Goal: Communication & Community: Share content

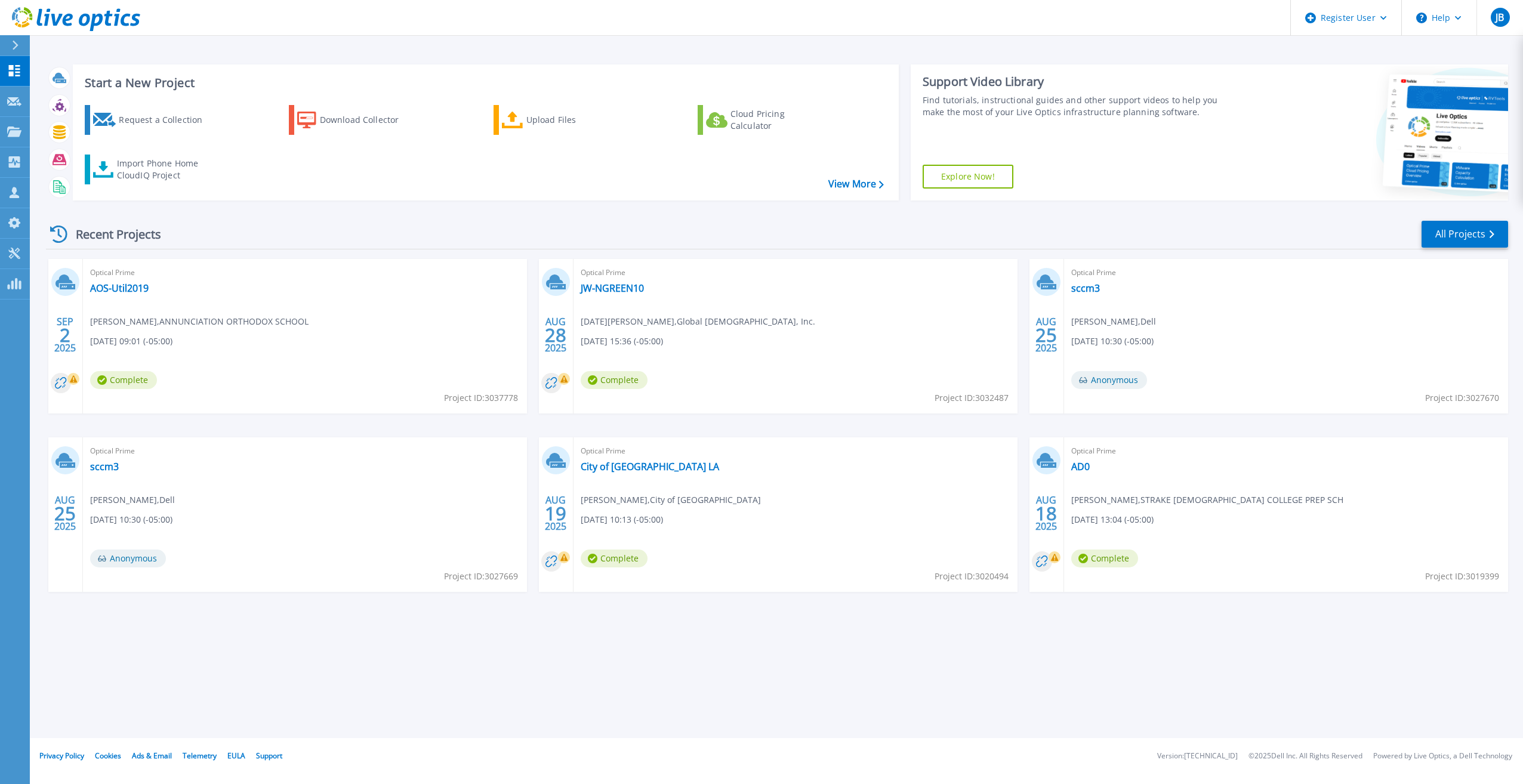
click at [446, 642] on div "Start a New Project Request a Collection Download Collector Upload Files Cloud …" at bounding box center [776, 369] width 1493 height 738
click at [331, 630] on div "Start a New Project Request a Collection Download Collector Upload Files Cloud …" at bounding box center [776, 369] width 1493 height 738
click at [402, 704] on div "Start a New Project Request a Collection Download Collector Upload Files Cloud …" at bounding box center [776, 369] width 1493 height 738
click at [19, 133] on icon at bounding box center [14, 131] width 14 height 10
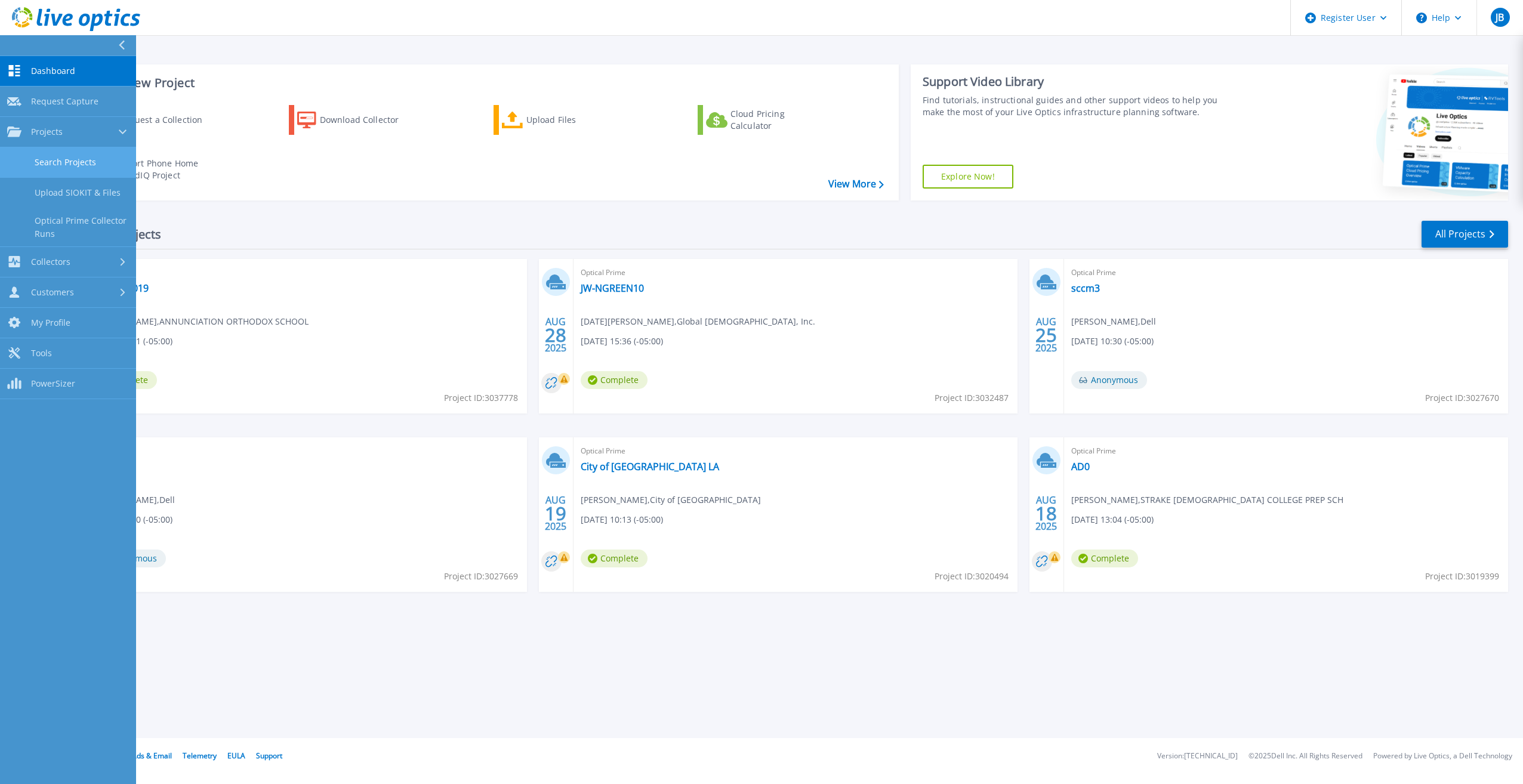
click at [37, 154] on link "Search Projects" at bounding box center [68, 162] width 136 height 30
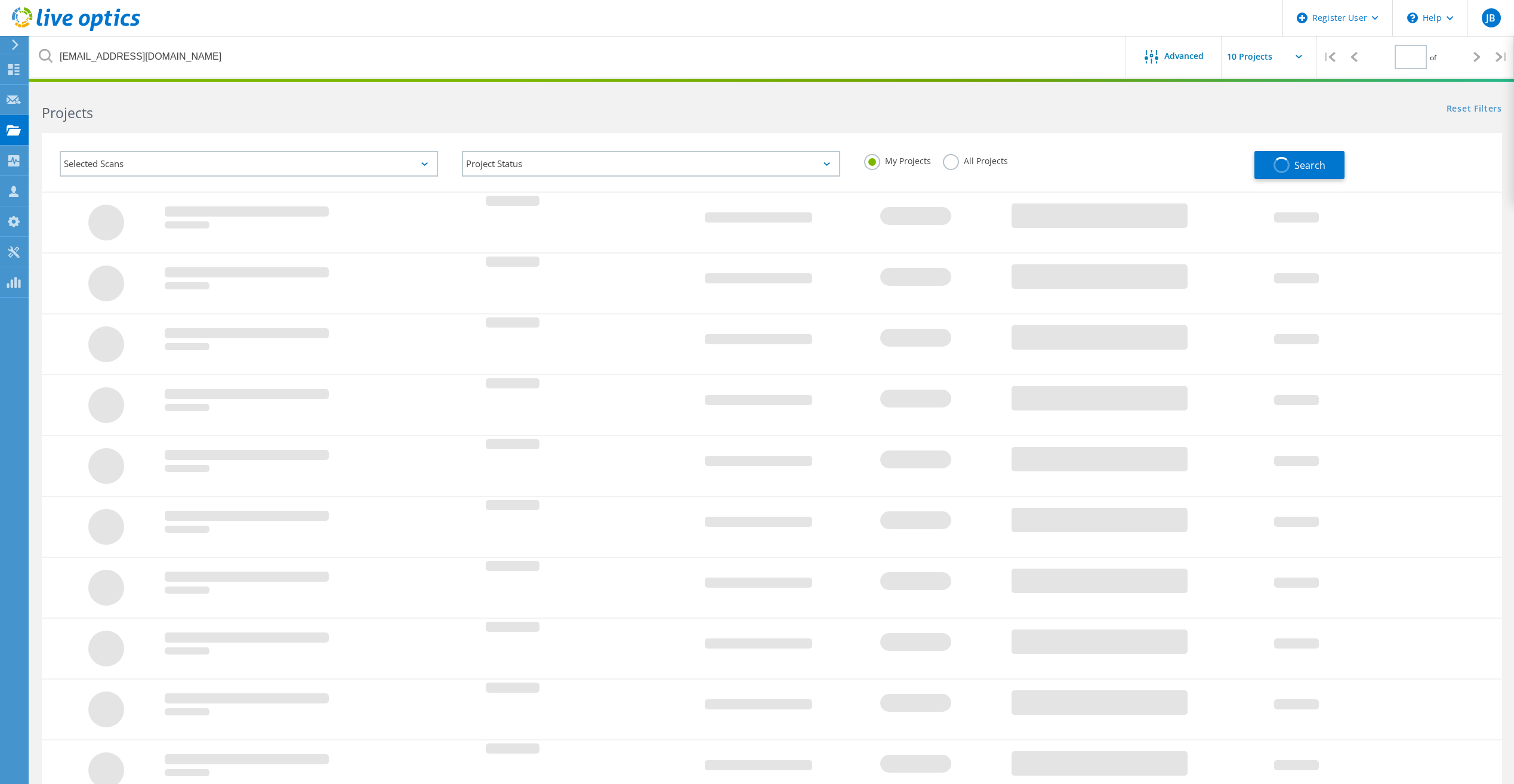
type input "1"
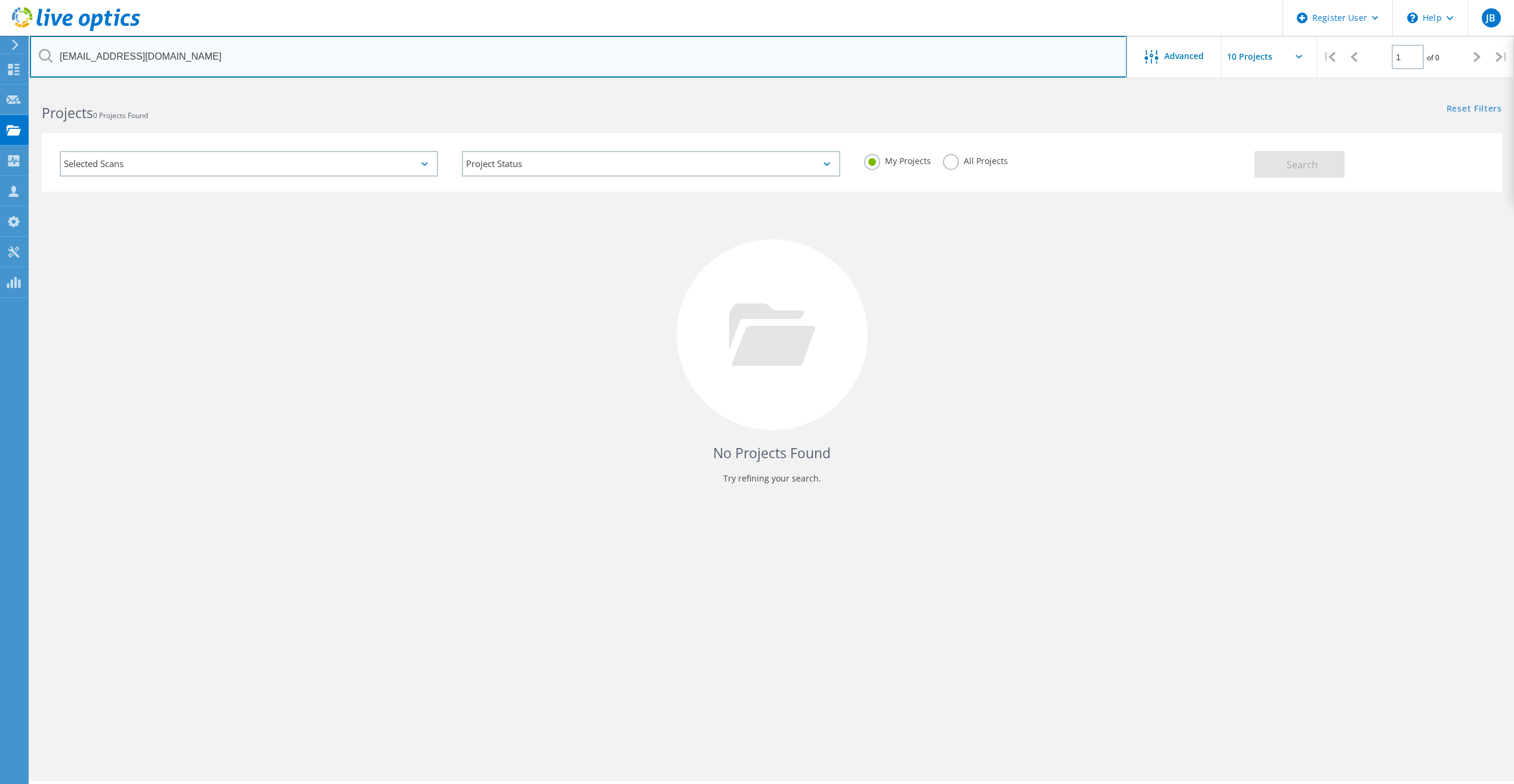
drag, startPoint x: 117, startPoint y: 57, endPoint x: 41, endPoint y: 46, distance: 76.8
click at [41, 46] on input "[EMAIL_ADDRESS][DOMAIN_NAME]" at bounding box center [578, 57] width 1096 height 42
paste input "[PERSON_NAME][EMAIL_ADDRESS][PERSON_NAME][DOMAIN_NAME]"
type input "[PERSON_NAME][EMAIL_ADDRESS][PERSON_NAME][DOMAIN_NAME]"
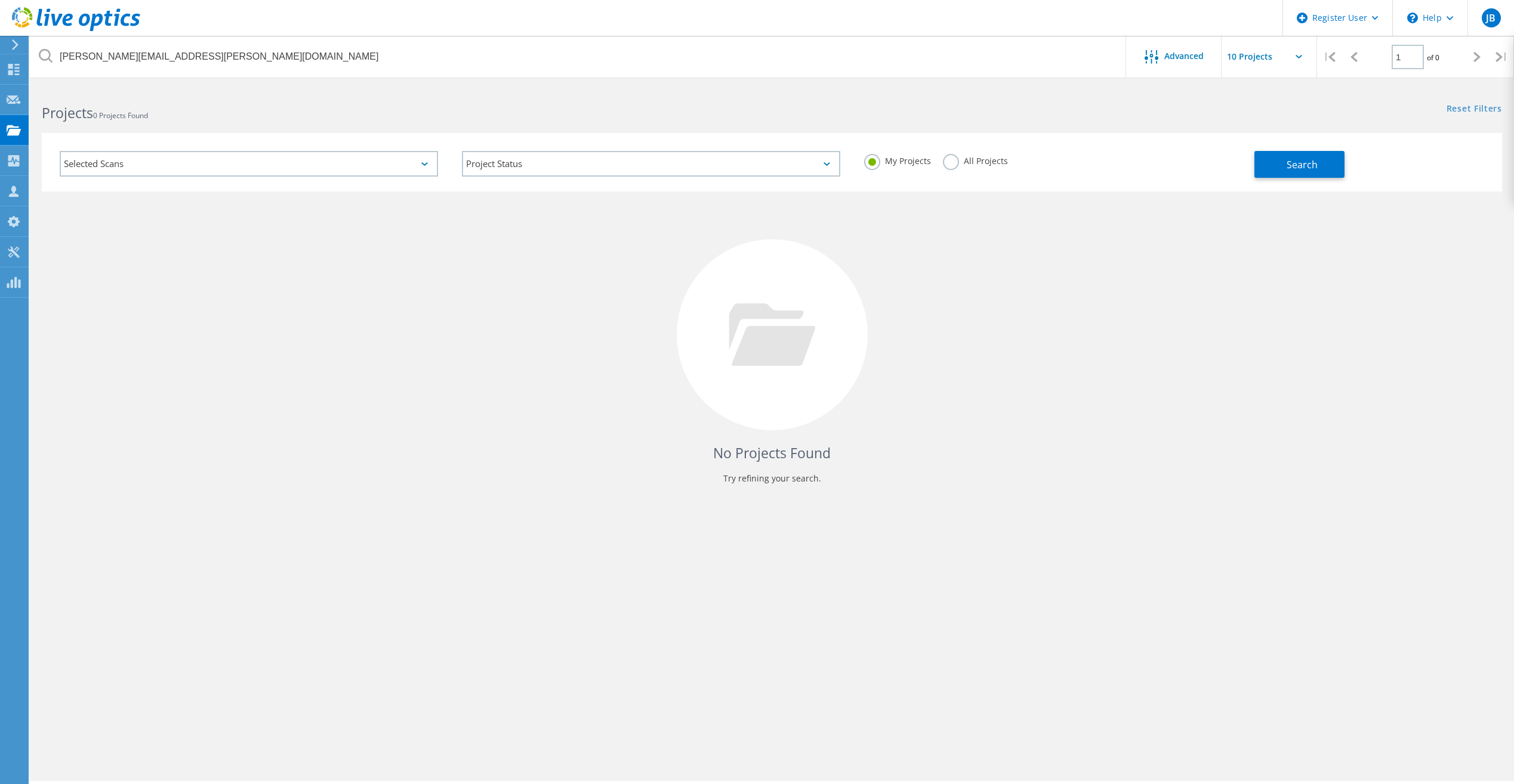
click at [947, 170] on div "All Projects" at bounding box center [976, 162] width 65 height 17
click at [944, 162] on label "All Projects" at bounding box center [976, 160] width 65 height 11
click at [0, 0] on input "All Projects" at bounding box center [0, 0] width 0 height 0
click at [1352, 177] on div "Search" at bounding box center [1374, 158] width 241 height 39
click at [1311, 167] on span "Search" at bounding box center [1302, 165] width 31 height 13
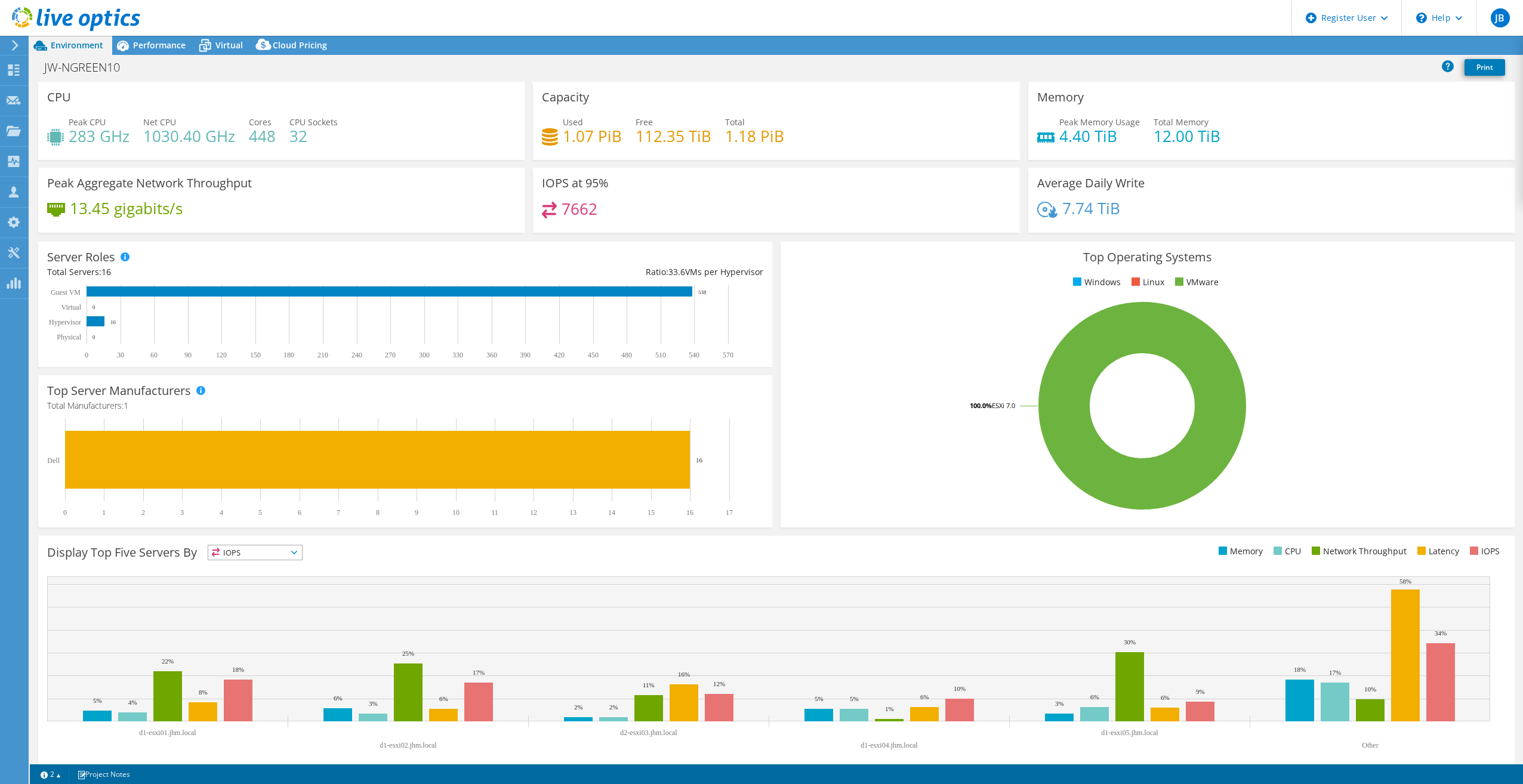
select select "USD"
click at [682, 80] on div "JW-NGREEN10 Print" at bounding box center [776, 69] width 1493 height 25
click at [1370, 48] on link "Share" at bounding box center [1373, 46] width 49 height 18
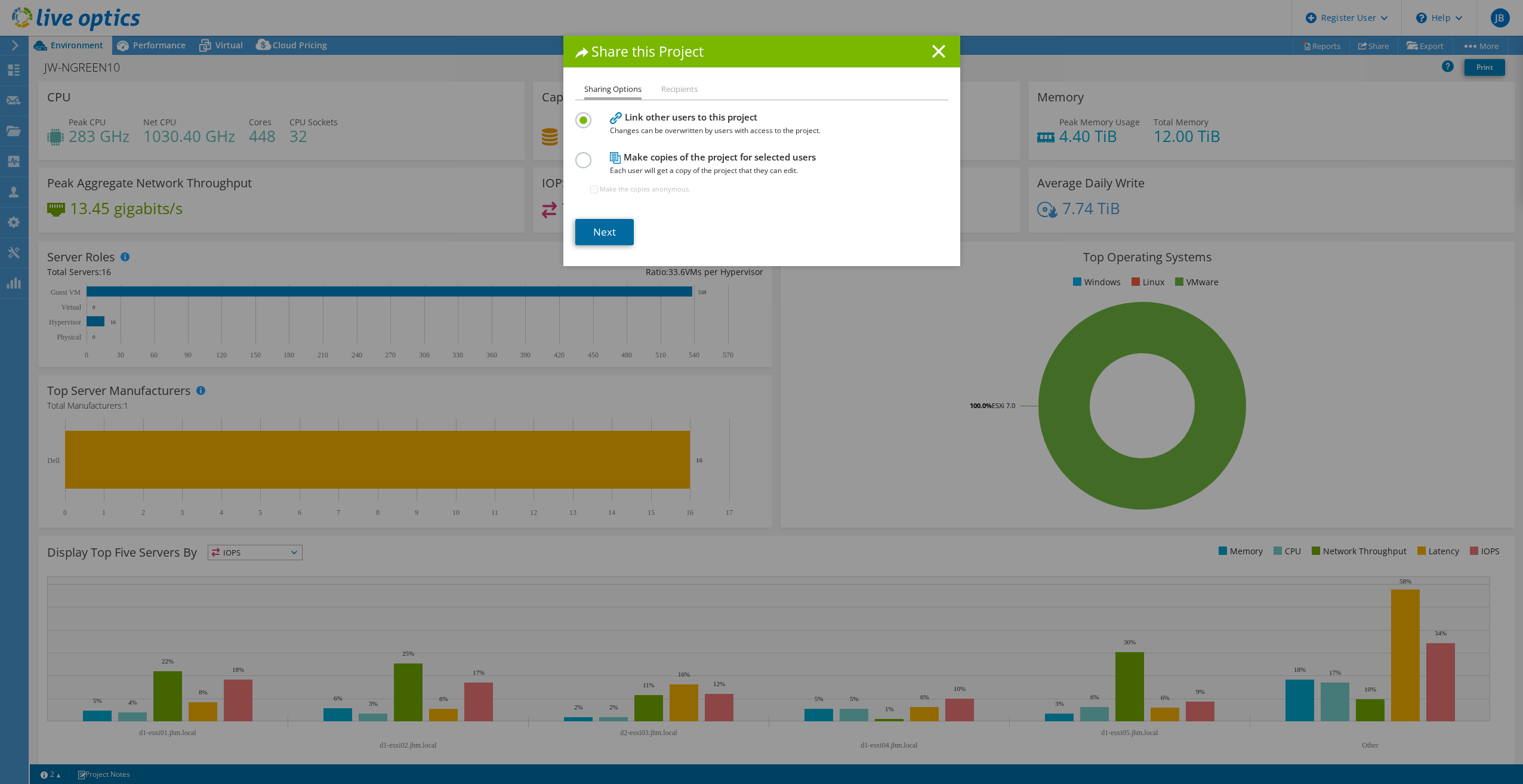
click at [612, 229] on link "Next" at bounding box center [604, 232] width 59 height 26
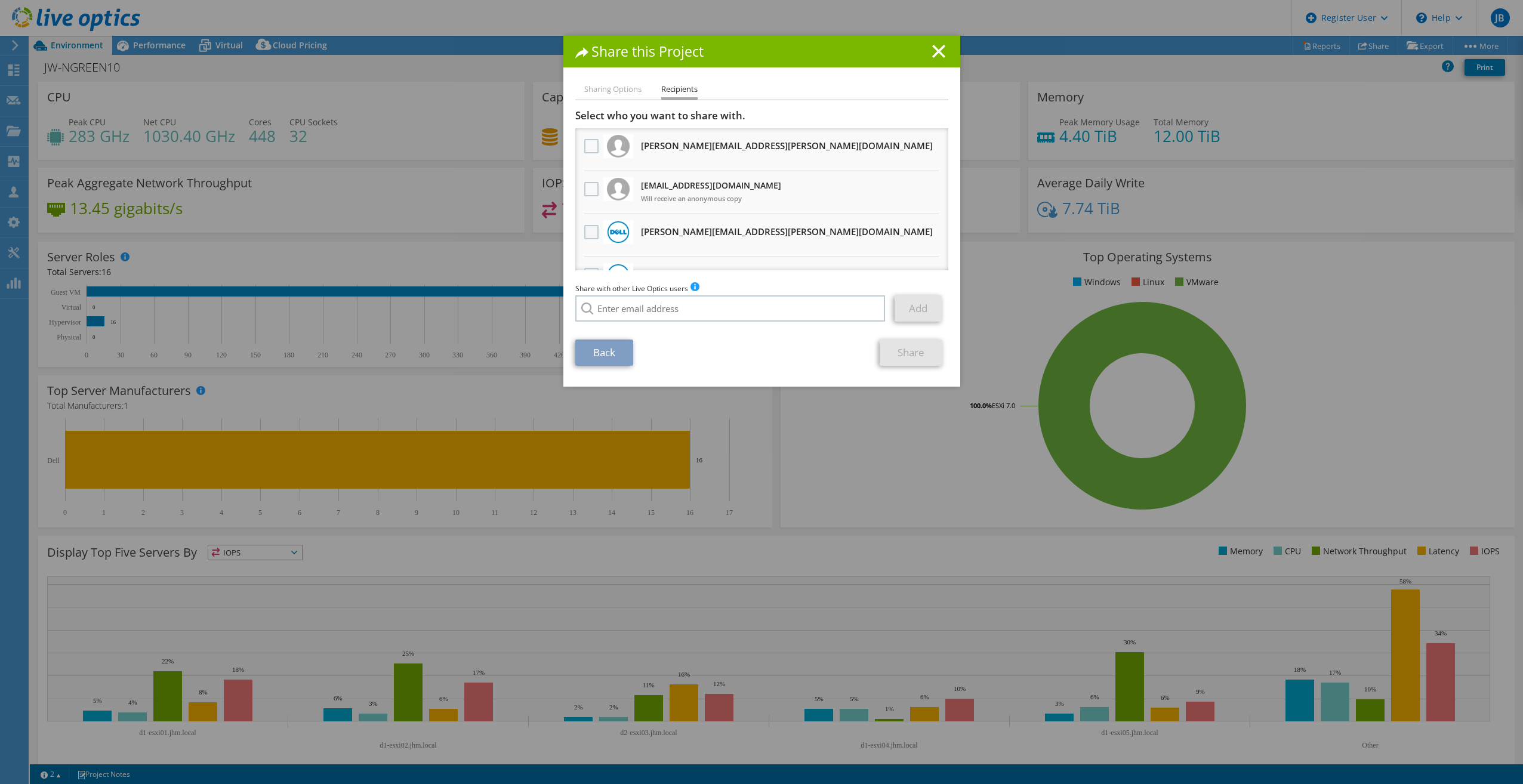
click at [588, 231] on label at bounding box center [593, 232] width 17 height 14
click at [0, 0] on input "checkbox" at bounding box center [0, 0] width 0 height 0
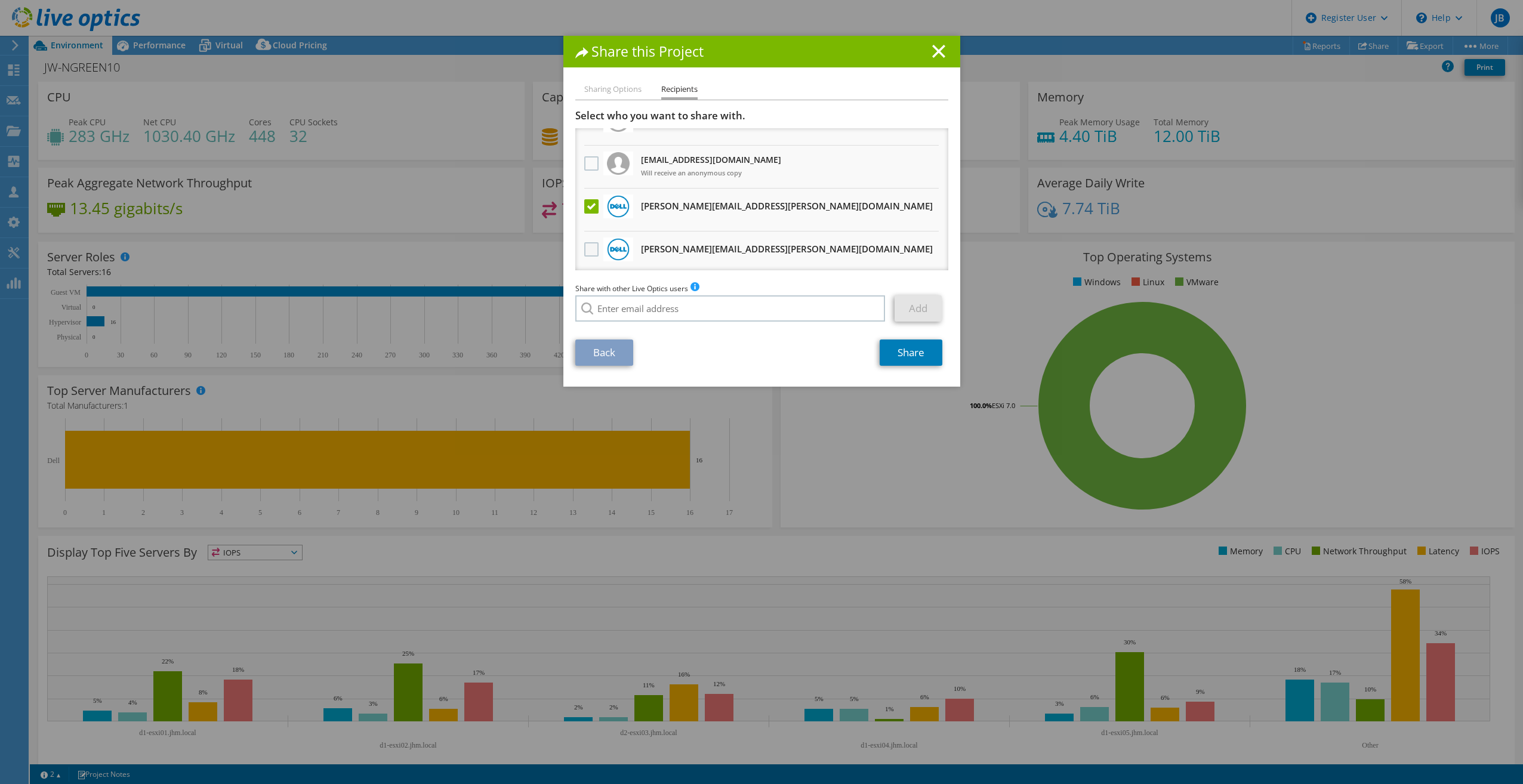
click at [586, 246] on label at bounding box center [593, 249] width 17 height 14
click at [0, 0] on input "checkbox" at bounding box center [0, 0] width 0 height 0
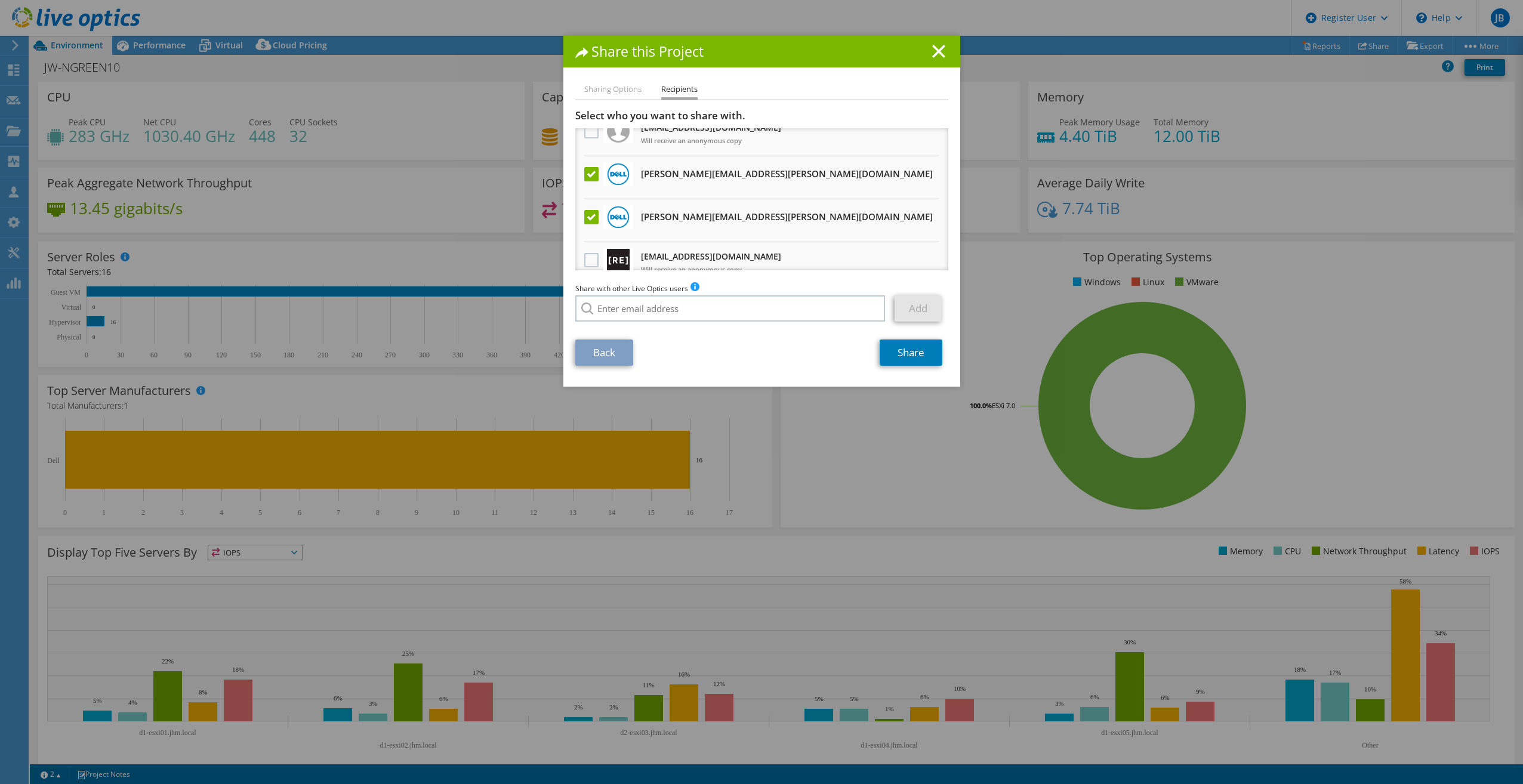
scroll to position [69, 0]
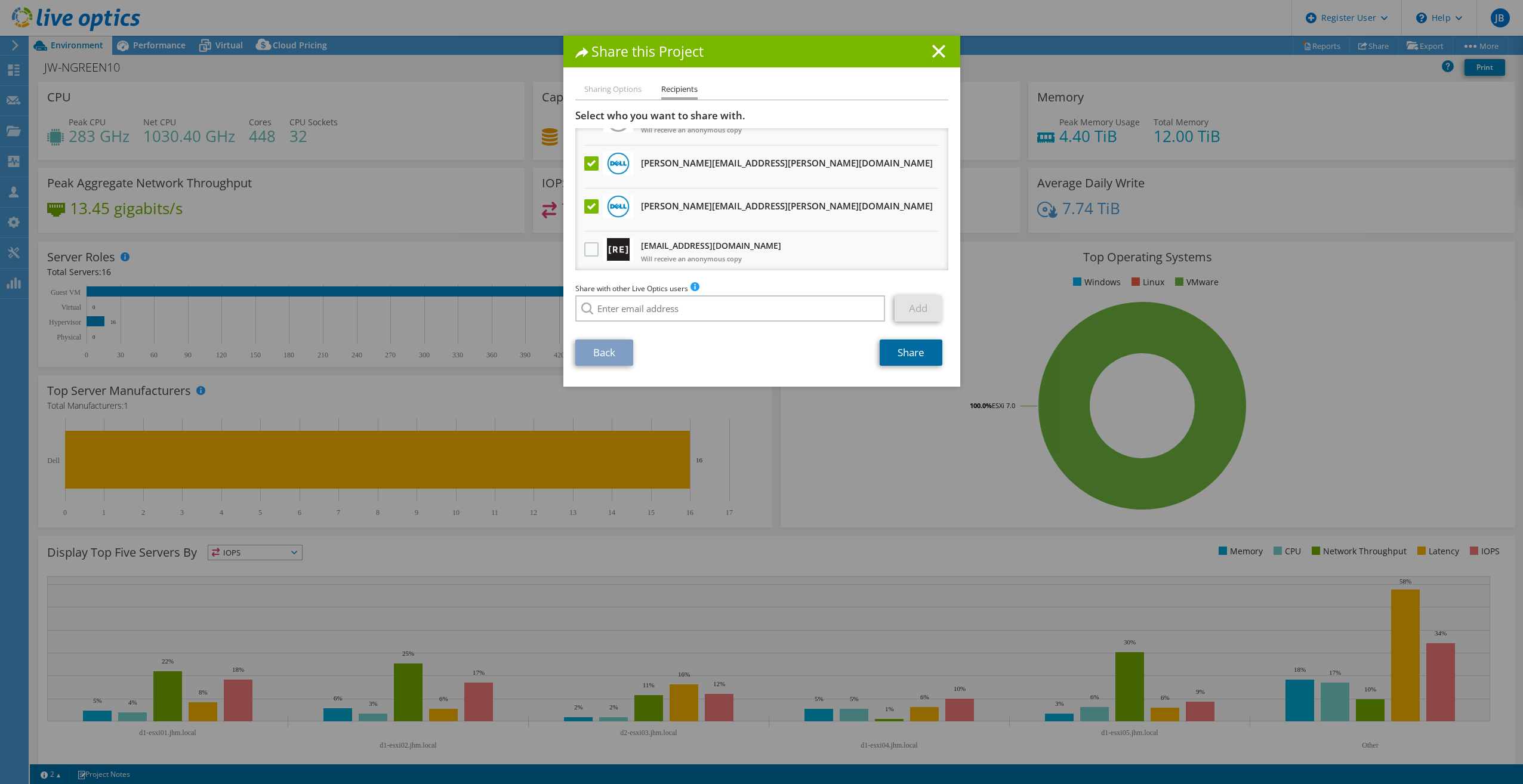
click at [904, 355] on link "Share" at bounding box center [911, 352] width 63 height 26
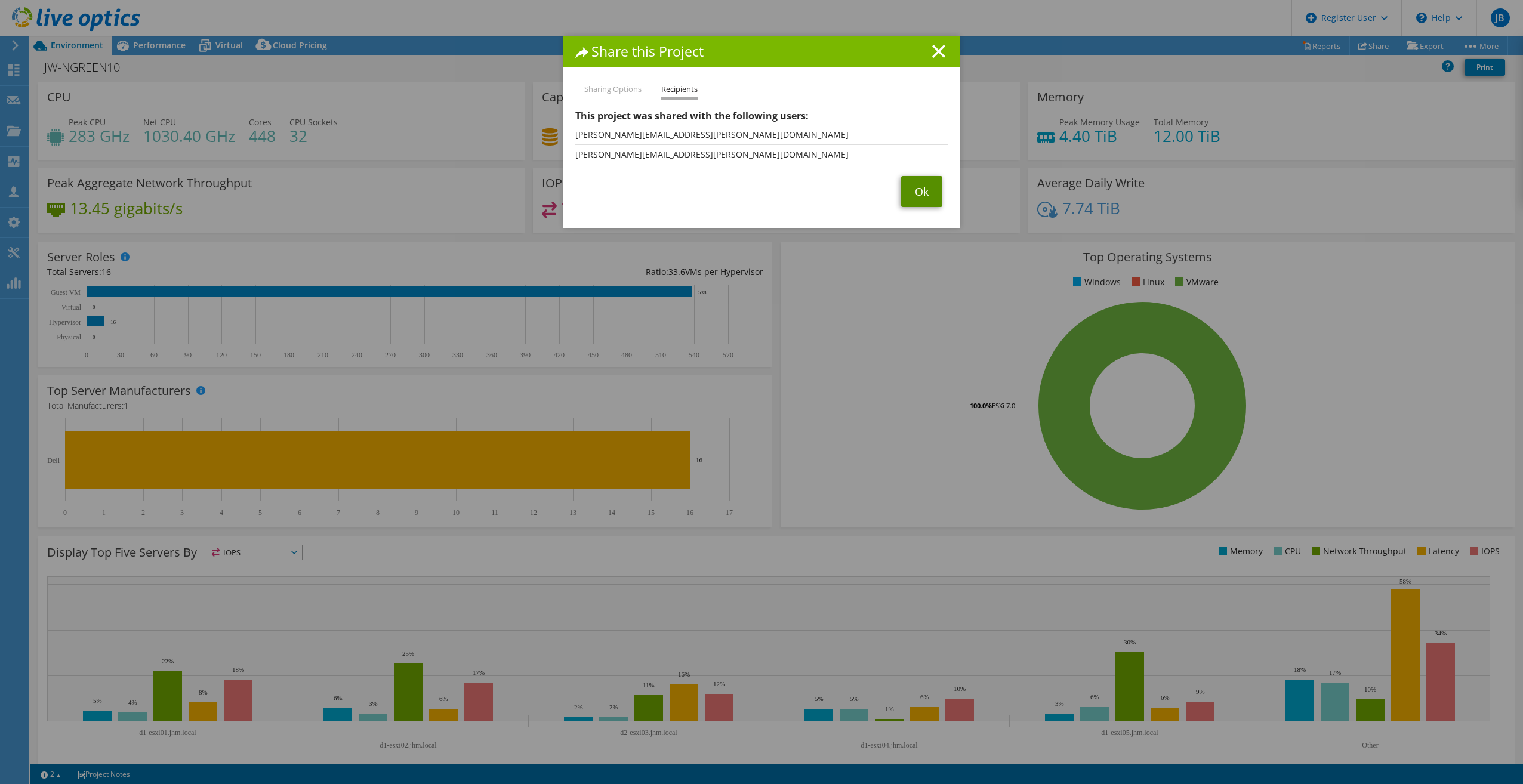
click at [918, 191] on link "Ok" at bounding box center [921, 191] width 41 height 31
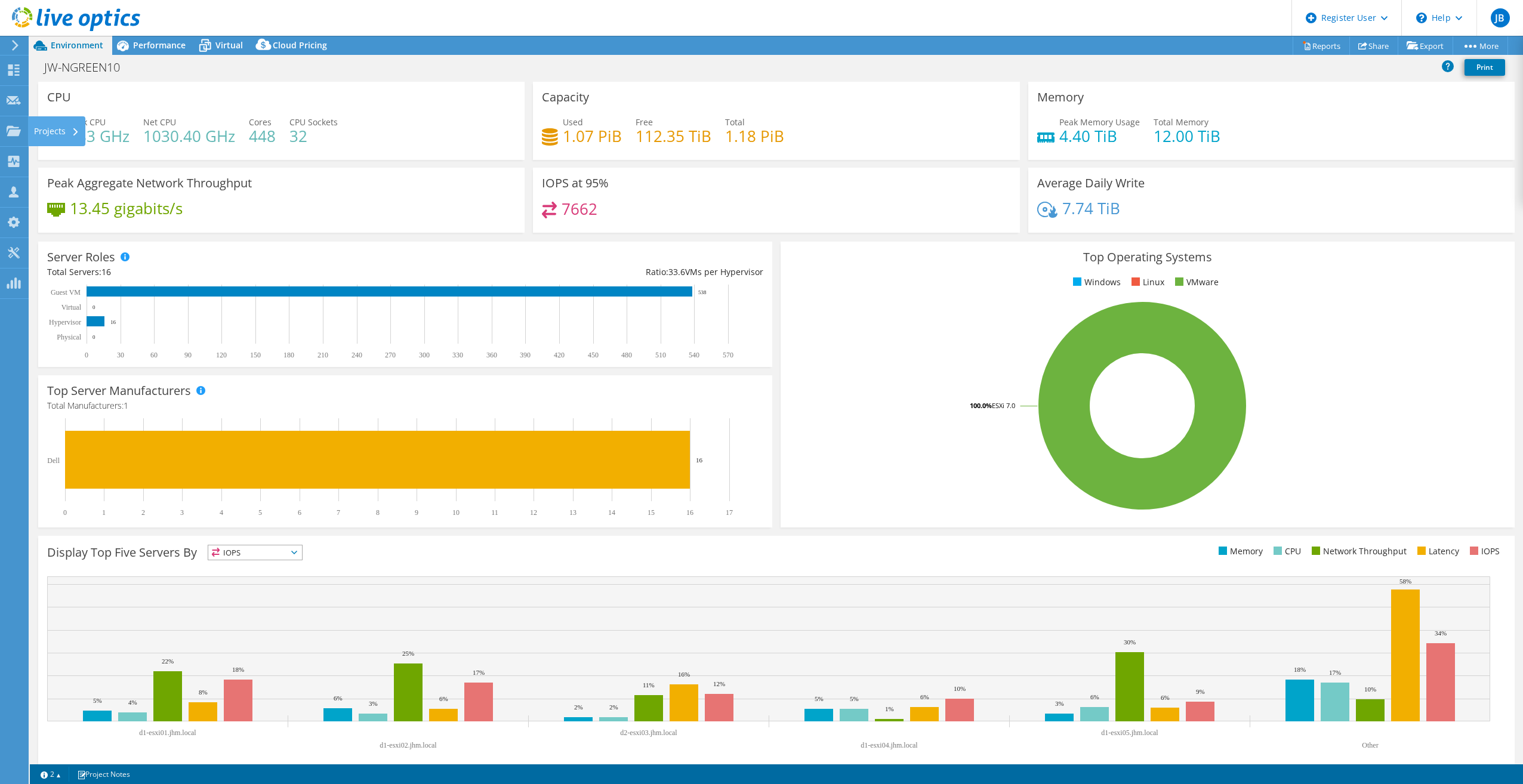
click at [35, 134] on div "Projects" at bounding box center [57, 131] width 57 height 30
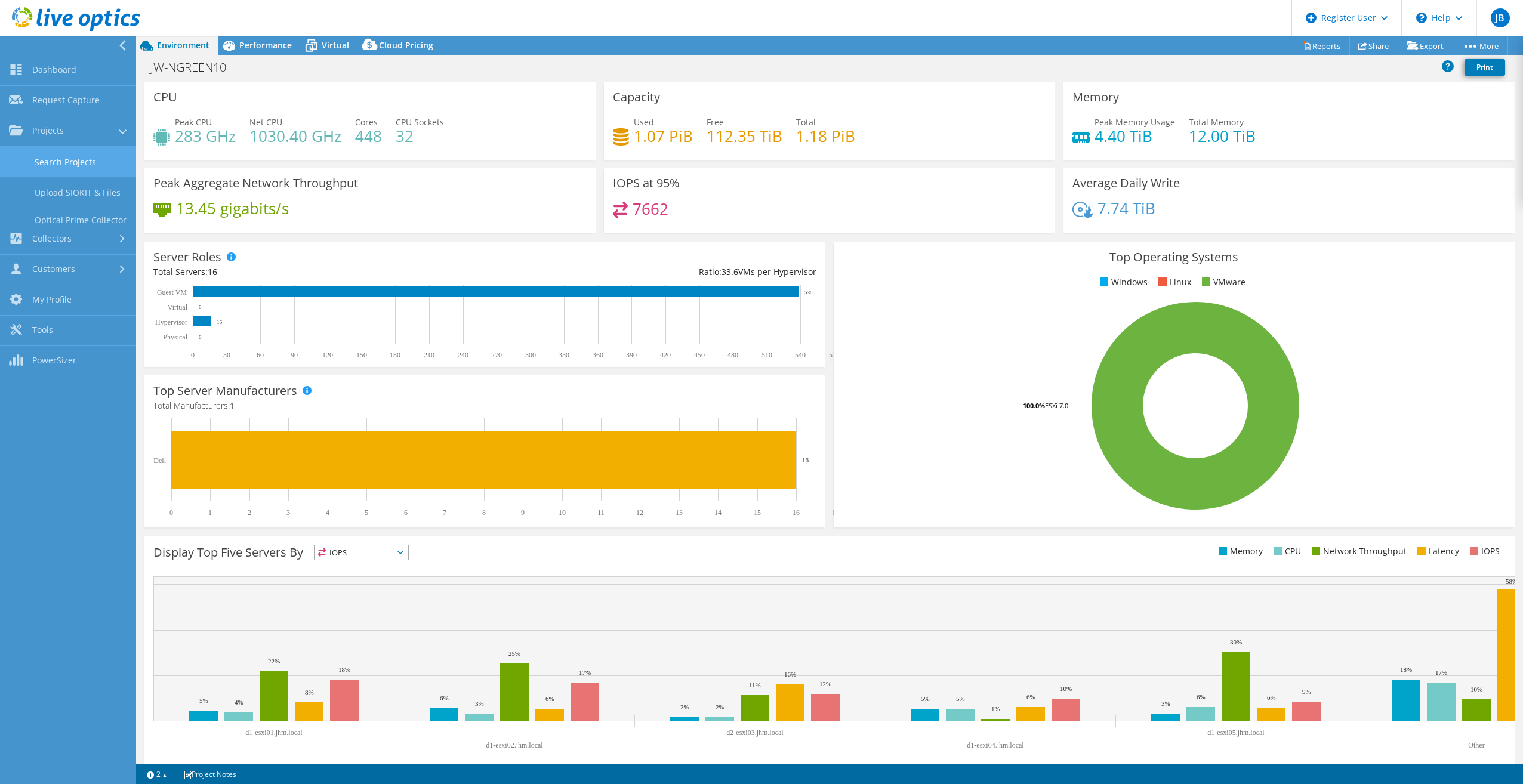
click at [76, 172] on link "Search Projects" at bounding box center [68, 162] width 136 height 30
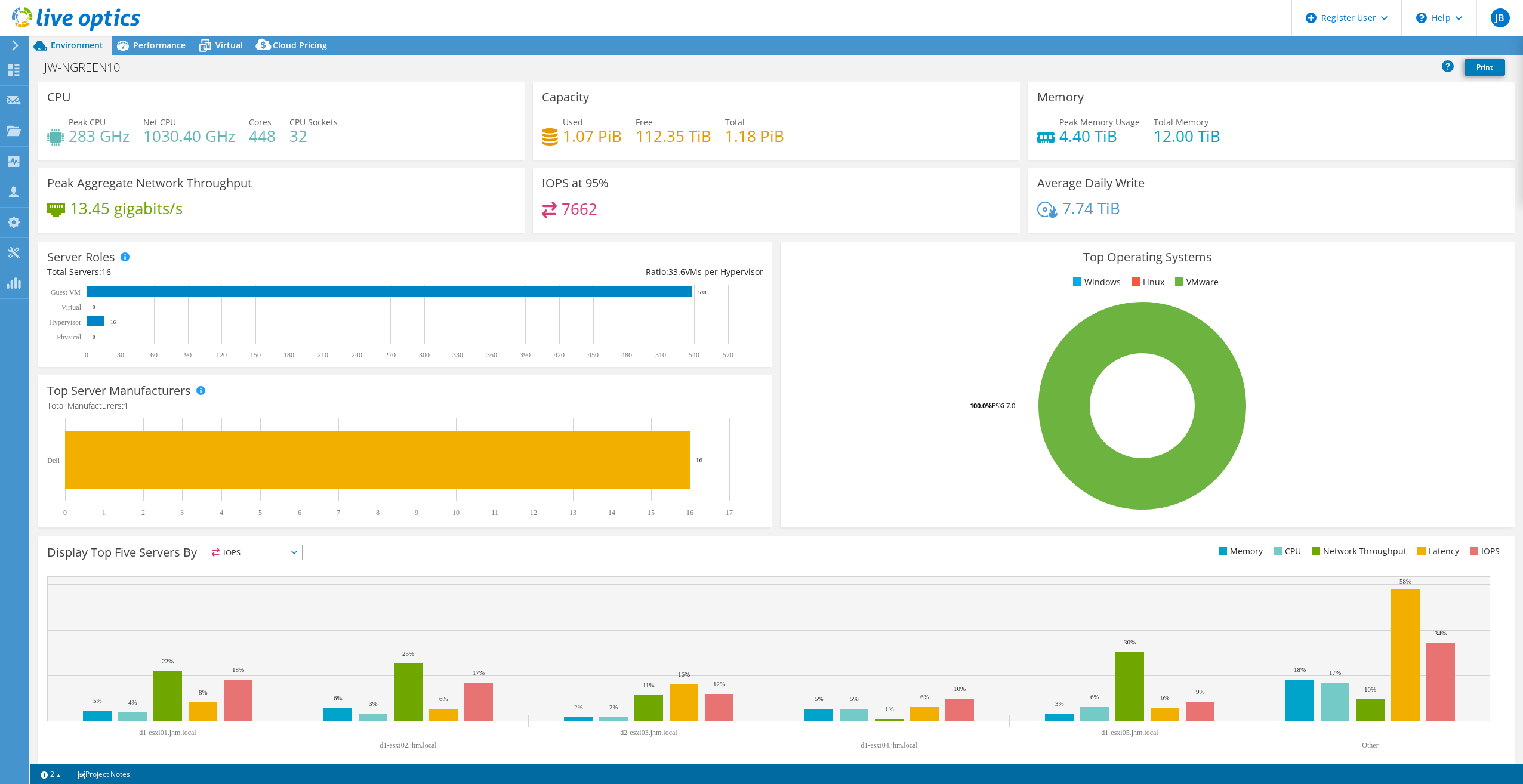
select select "USD"
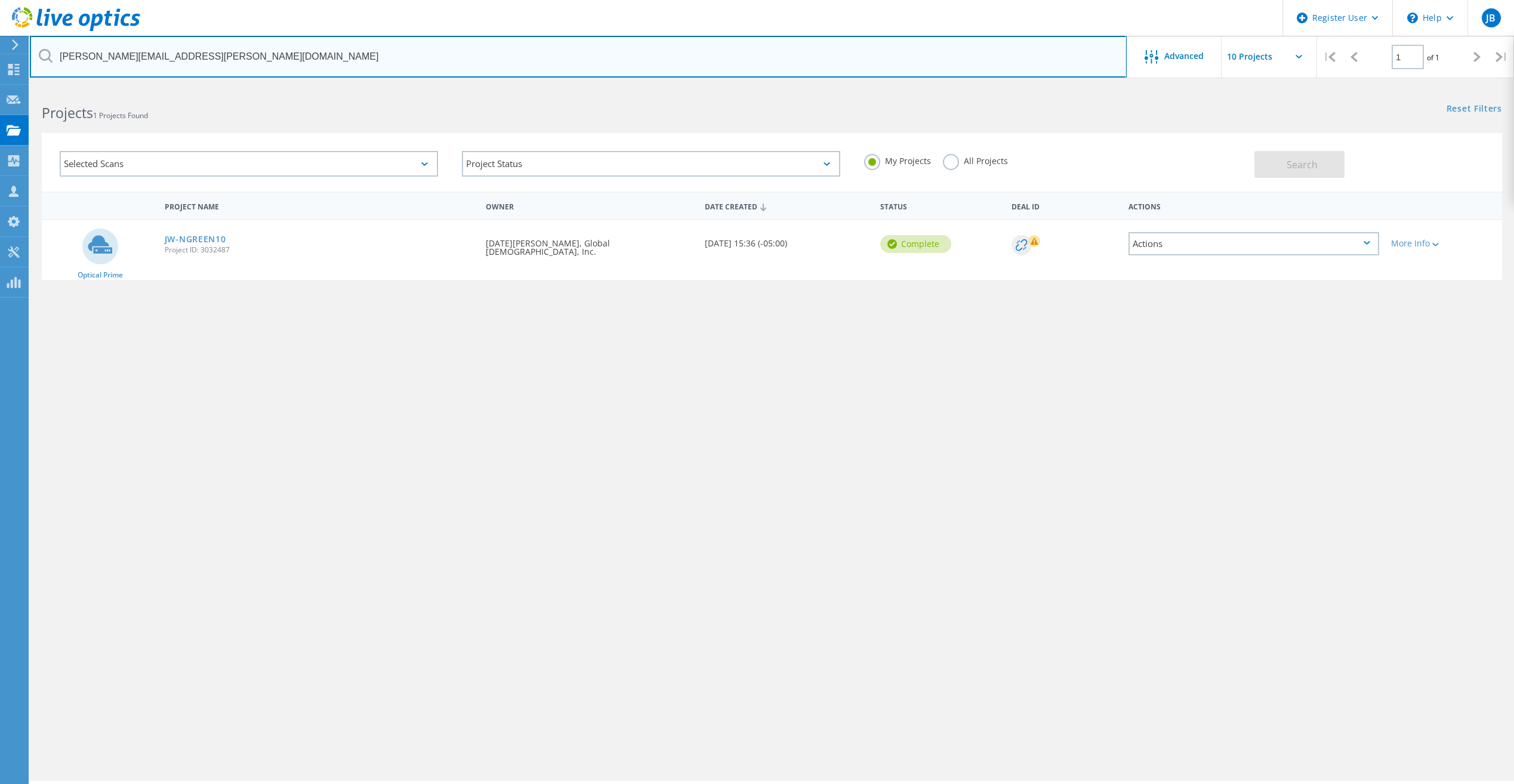
drag, startPoint x: 187, startPoint y: 66, endPoint x: 49, endPoint y: 55, distance: 138.4
click at [49, 55] on div "[PERSON_NAME][EMAIL_ADDRESS][PERSON_NAME][DOMAIN_NAME]" at bounding box center [578, 57] width 1096 height 42
paste input "[PERSON_NAME][EMAIL_ADDRESS][PERSON_NAME][DOMAIN_NAME]"
type input "[PERSON_NAME][EMAIL_ADDRESS][PERSON_NAME][DOMAIN_NAME]"
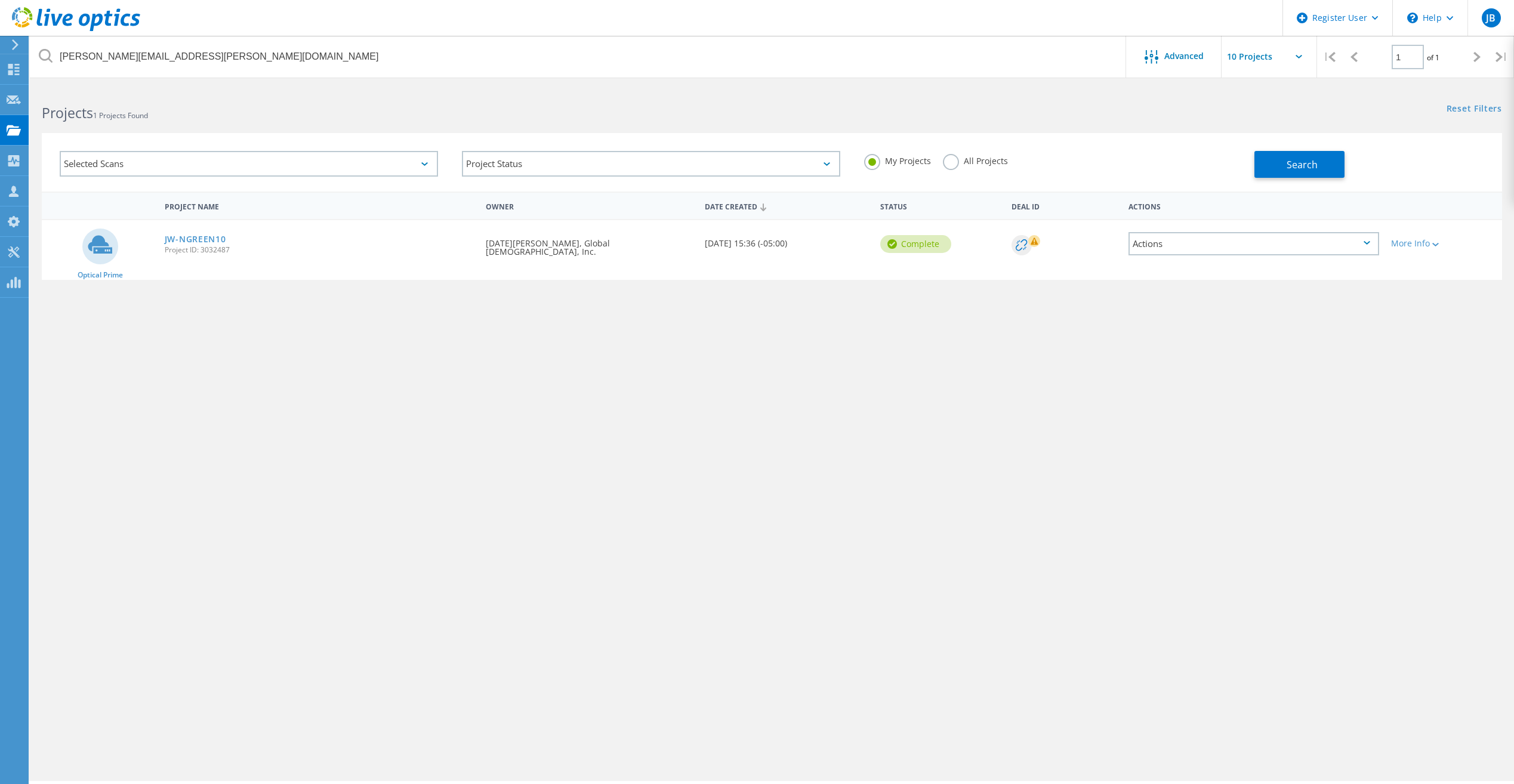
click at [946, 164] on label "All Projects" at bounding box center [976, 160] width 65 height 11
click at [0, 0] on input "All Projects" at bounding box center [0, 0] width 0 height 0
click at [1306, 165] on span "Search" at bounding box center [1302, 165] width 31 height 13
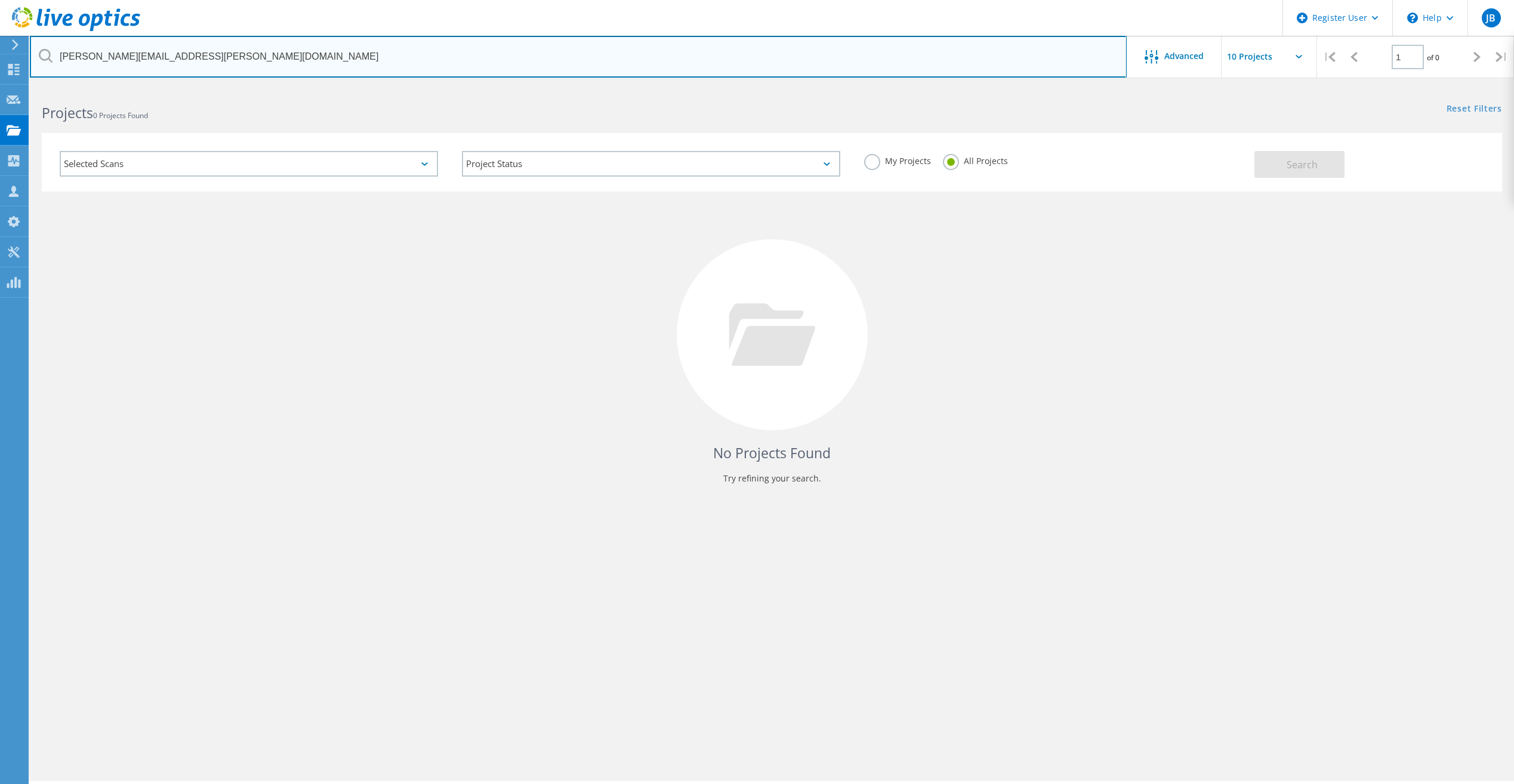
drag, startPoint x: 206, startPoint y: 61, endPoint x: 46, endPoint y: 69, distance: 160.2
click at [46, 69] on input "michael.arnold@dawsonesc.com" at bounding box center [578, 57] width 1096 height 42
paste input "dberry@whiteriverservices.com"
type input "dberry@whiteriverservices.com"
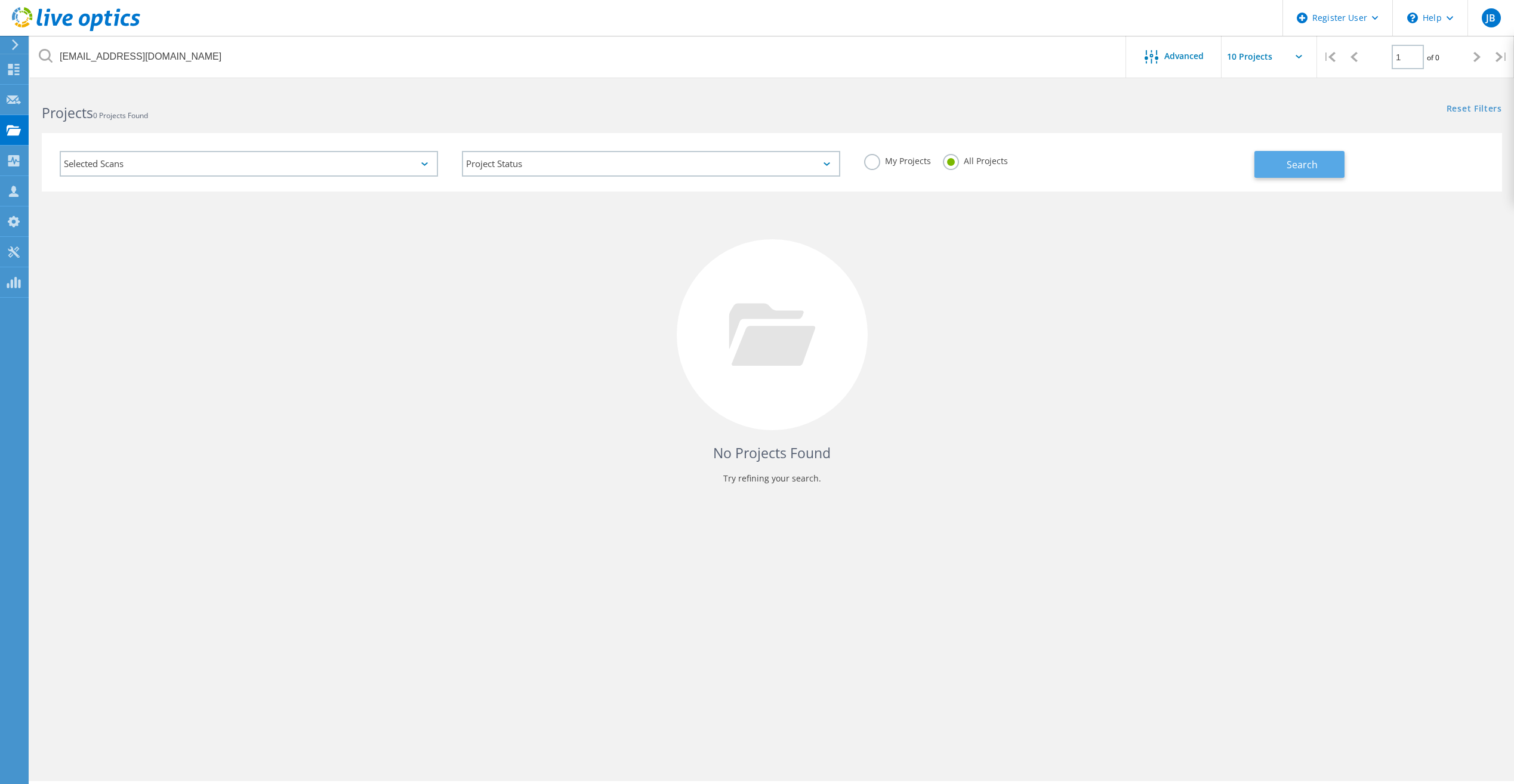
click at [1304, 153] on button "Search" at bounding box center [1299, 165] width 90 height 27
